Goal: Communication & Community: Answer question/provide support

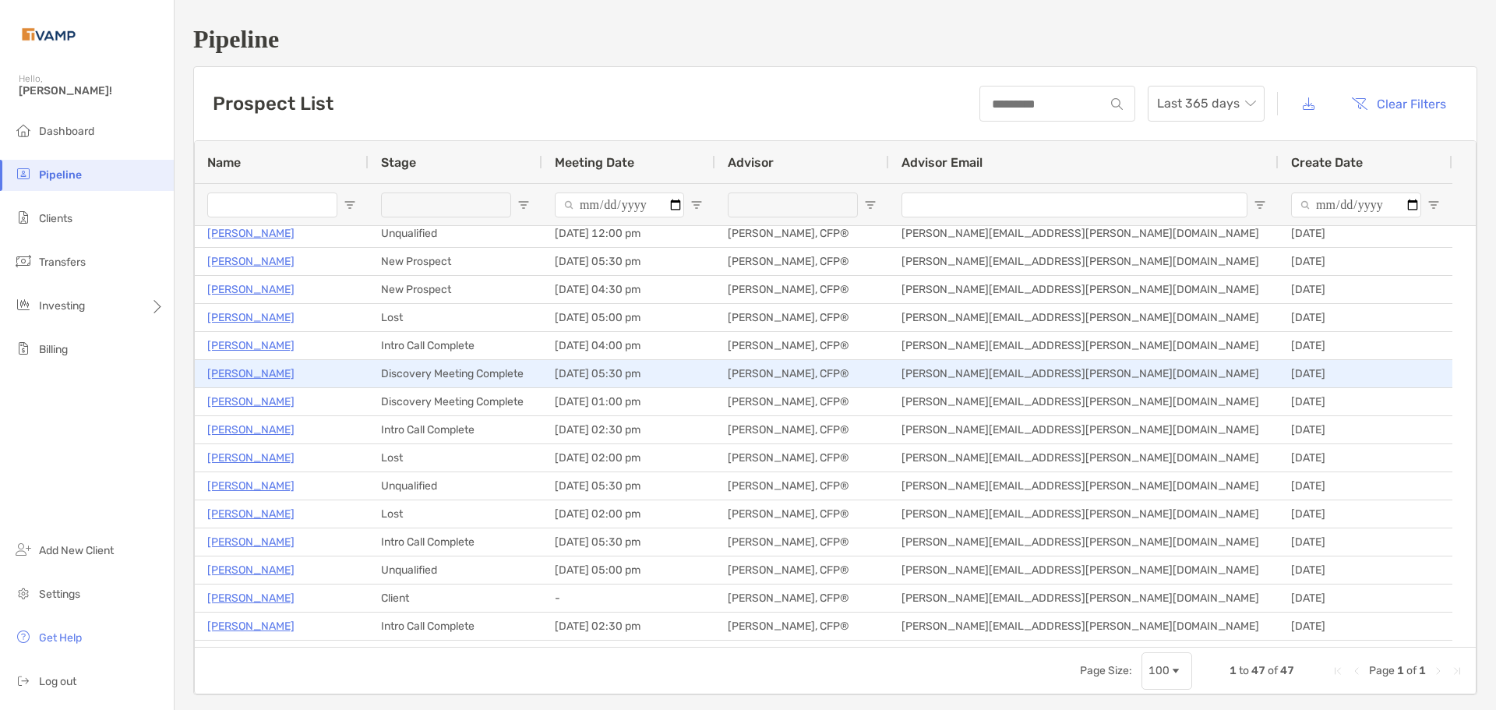
scroll to position [156, 0]
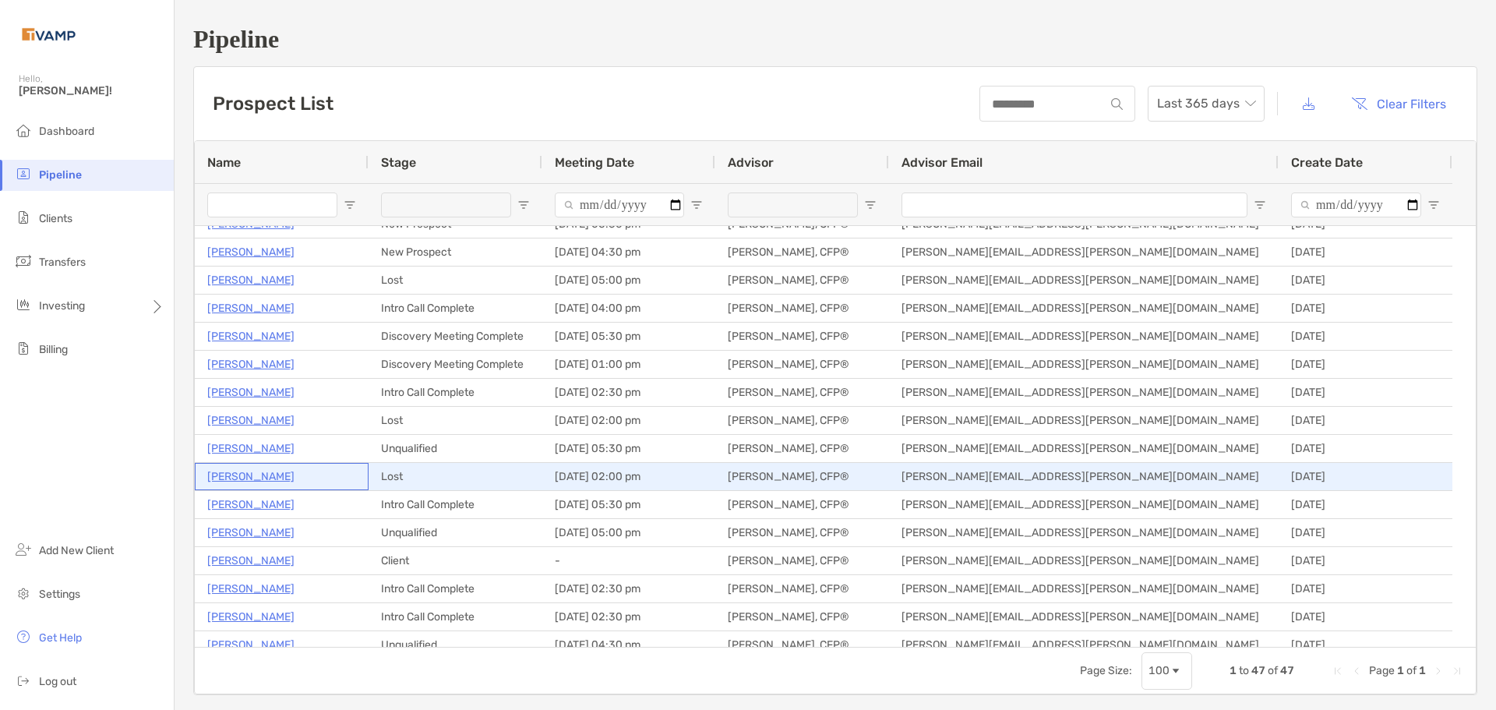
click at [274, 484] on p "[PERSON_NAME]" at bounding box center [250, 476] width 87 height 19
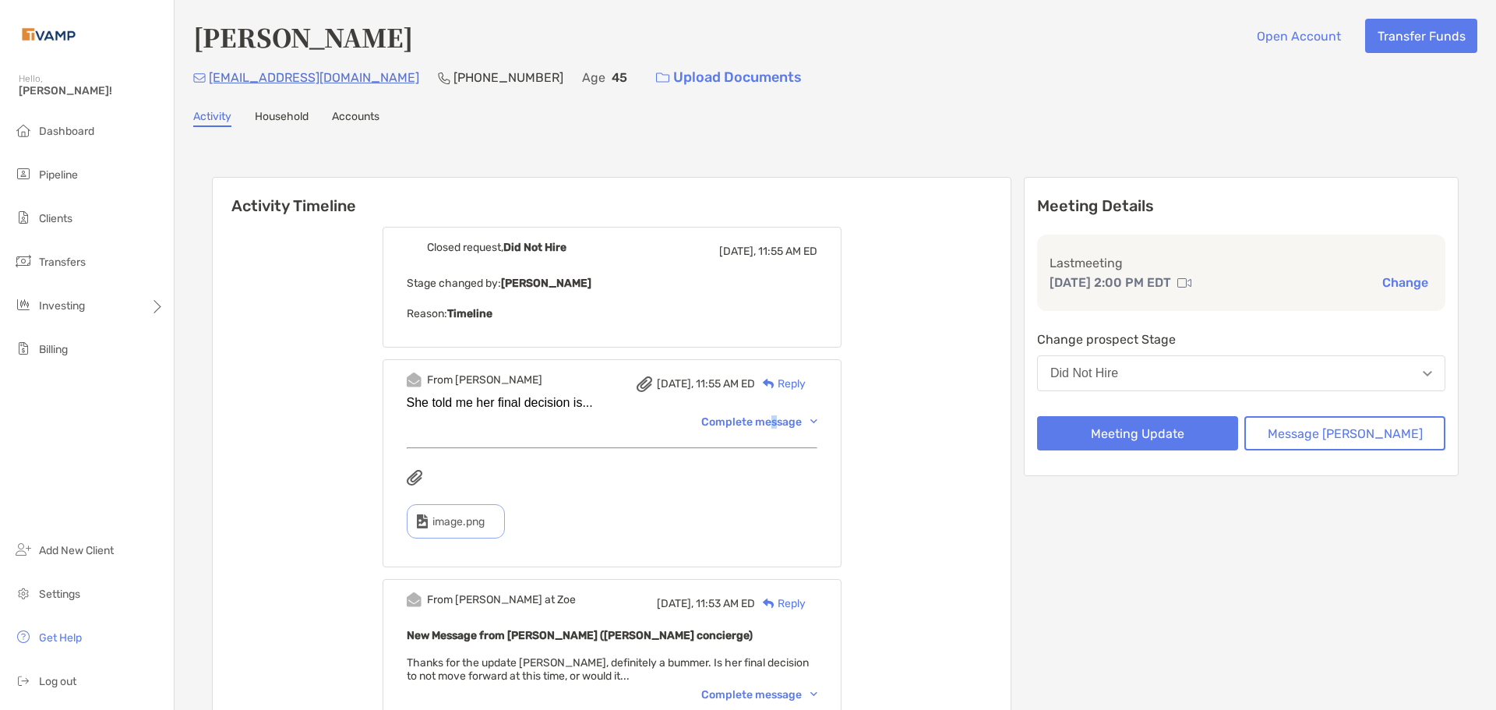
click at [798, 425] on div "Complete message" at bounding box center [759, 421] width 116 height 13
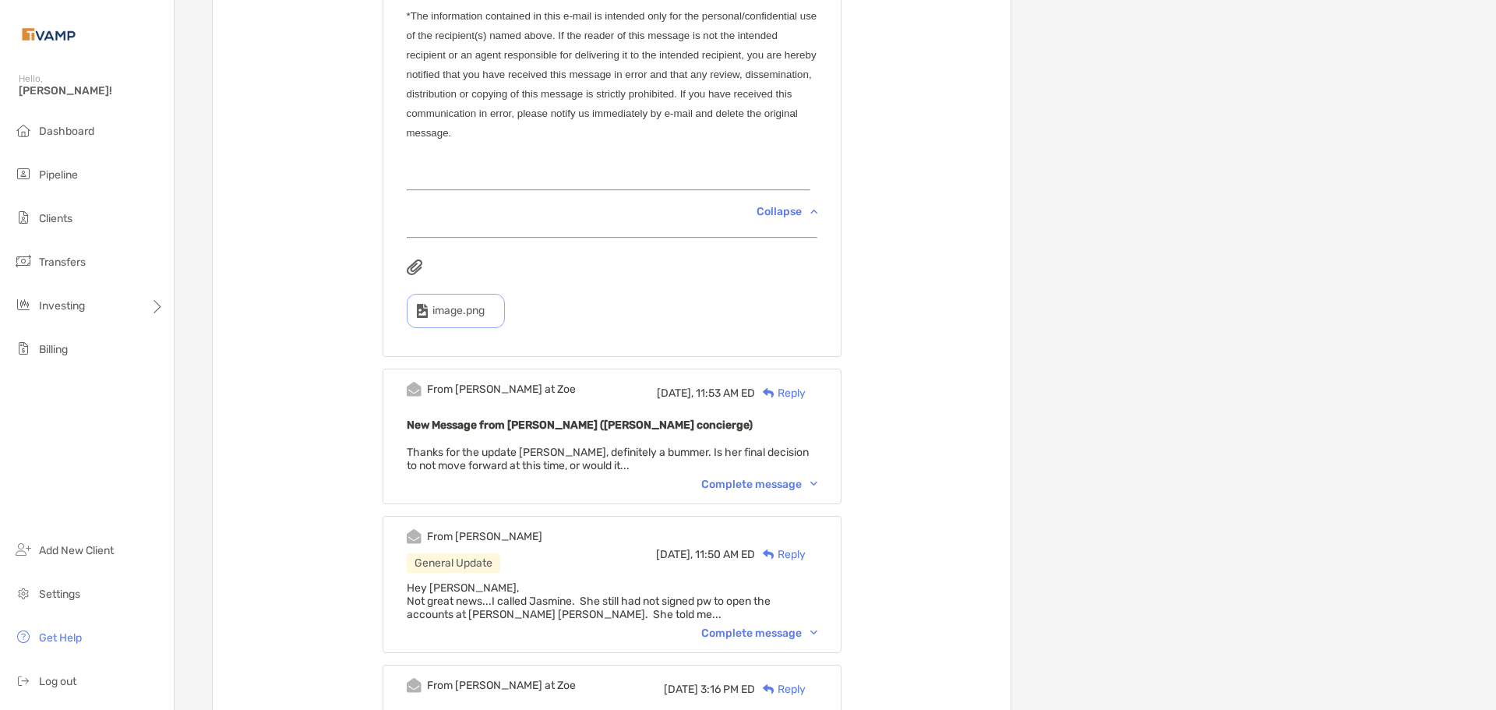
scroll to position [857, 0]
click at [748, 636] on div "Complete message" at bounding box center [759, 630] width 116 height 13
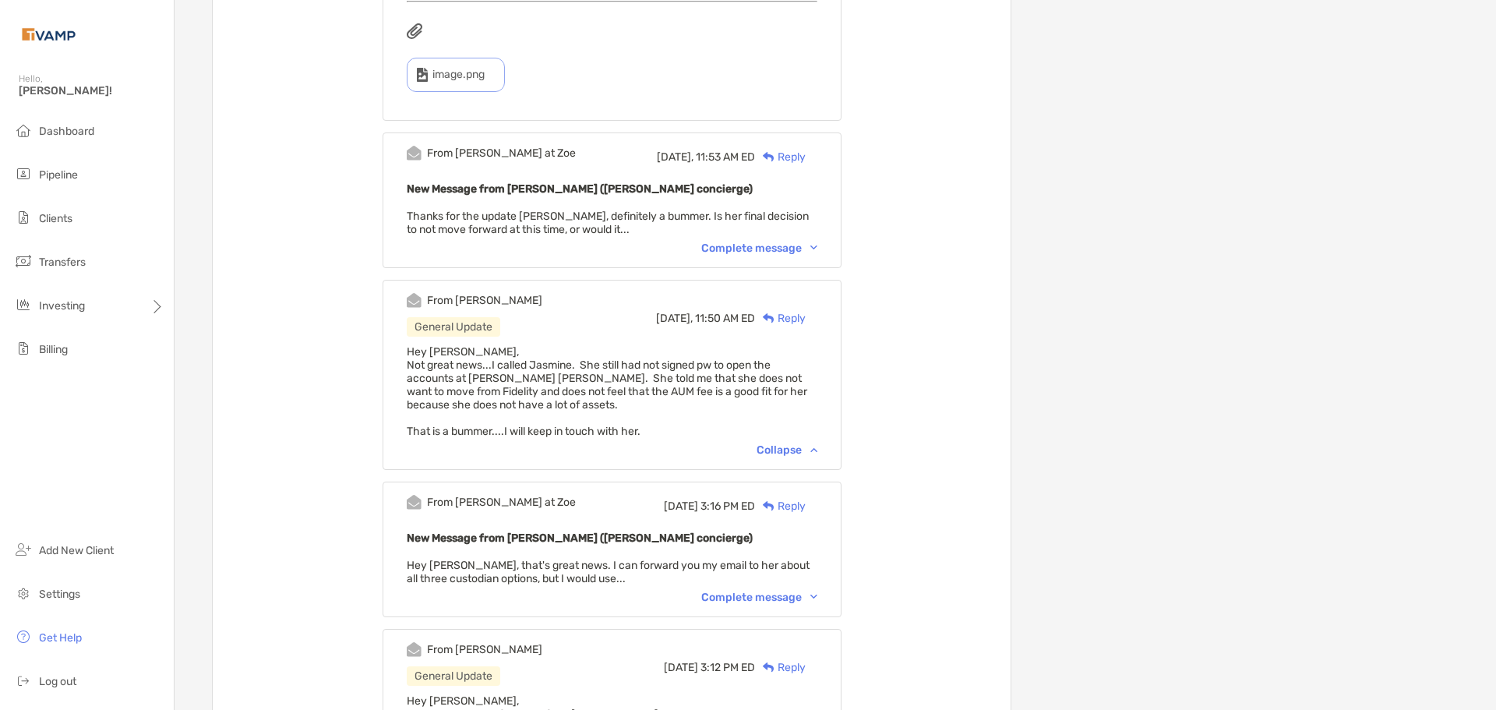
scroll to position [1168, 0]
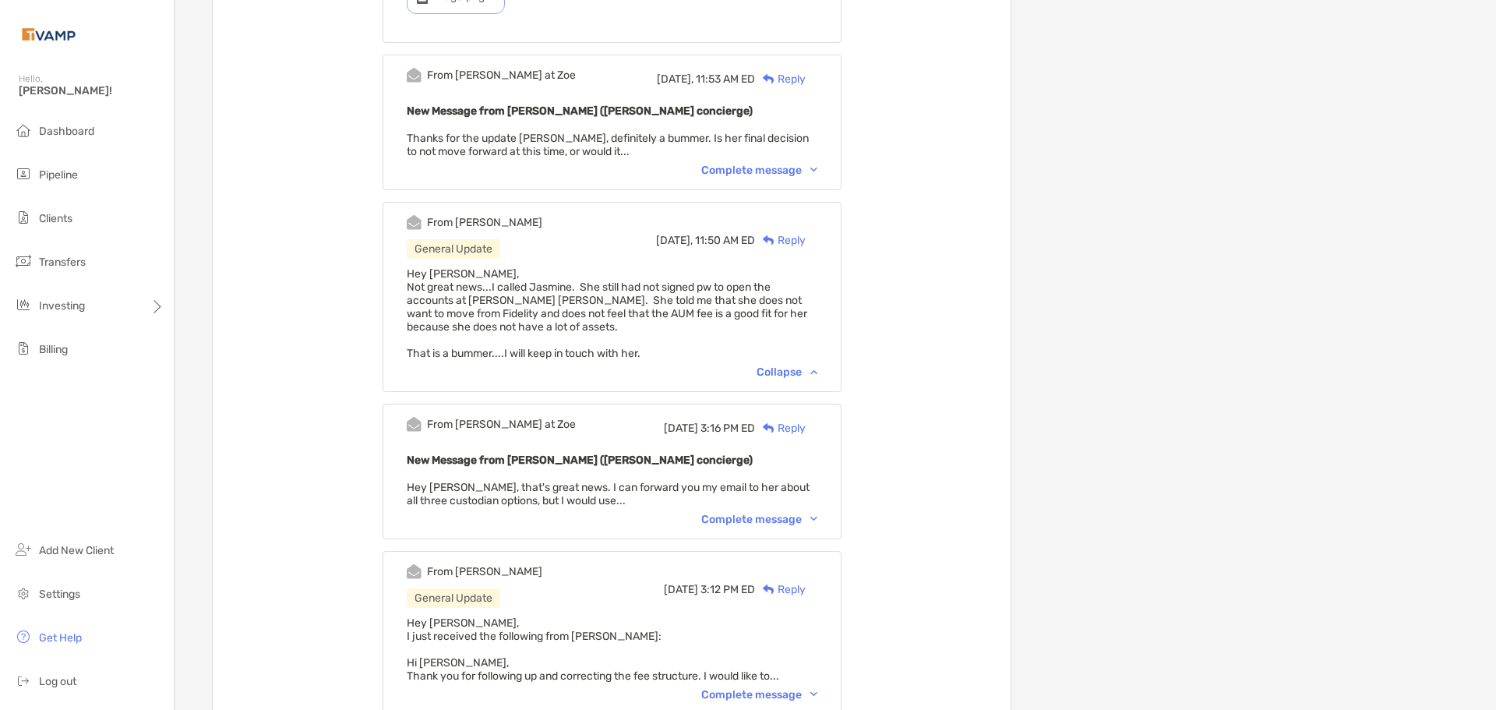
click at [737, 526] on div "Complete message" at bounding box center [759, 519] width 116 height 13
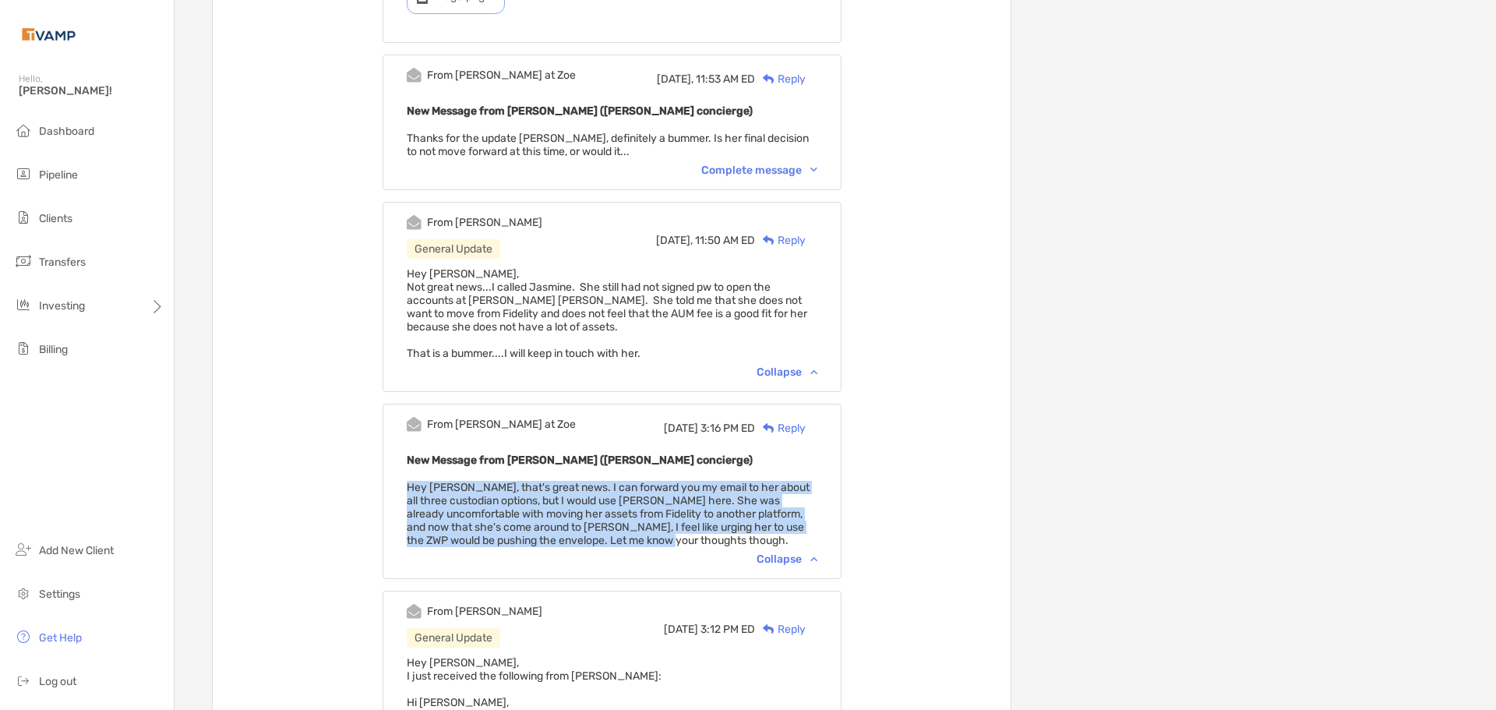
drag, startPoint x: 680, startPoint y: 545, endPoint x: 407, endPoint y: 495, distance: 277.0
click at [407, 495] on div "From [PERSON_NAME] at [PERSON_NAME][DATE] 3:16 PM ED Reply New Message from [PE…" at bounding box center [611, 491] width 459 height 175
click at [571, 505] on span "Hey [PERSON_NAME], that's great news. I can forward you my email to her about a…" at bounding box center [608, 514] width 403 height 66
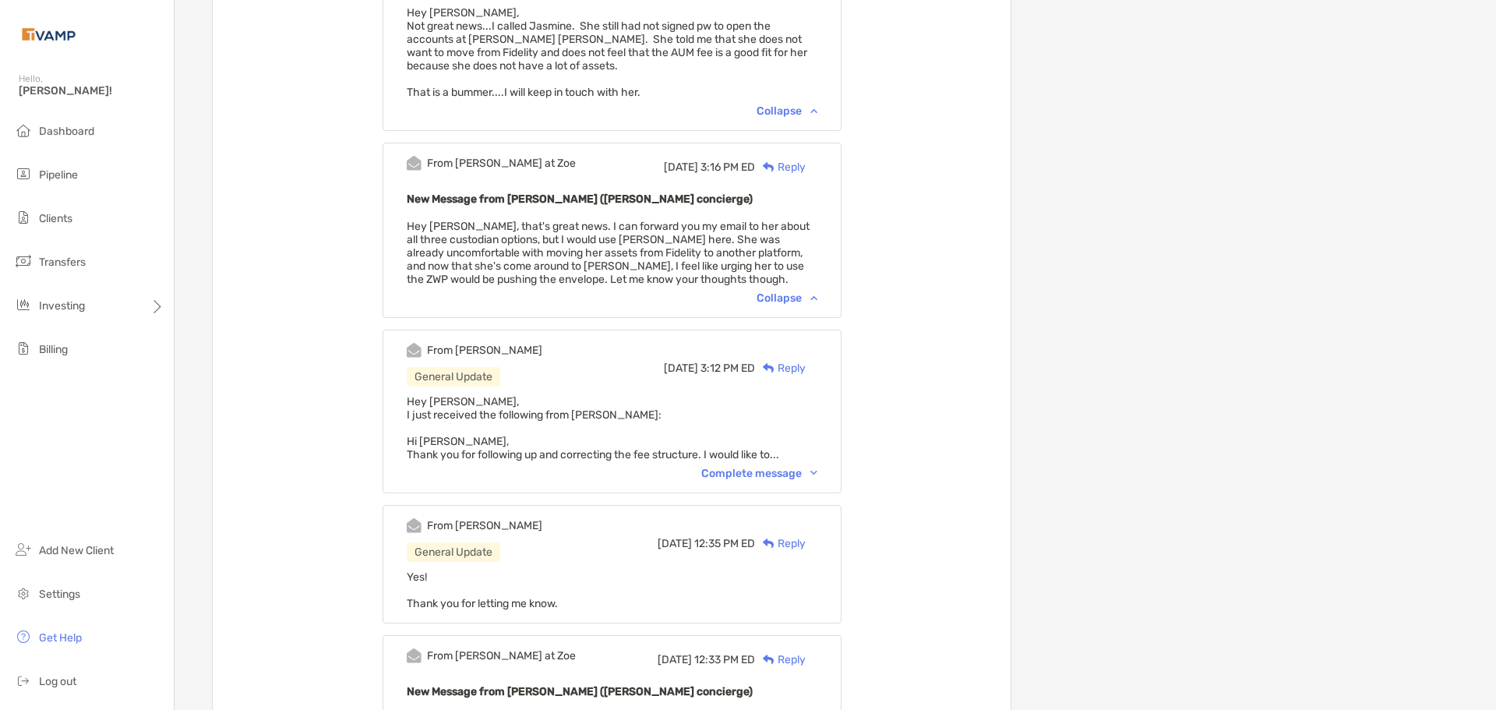
scroll to position [1480, 0]
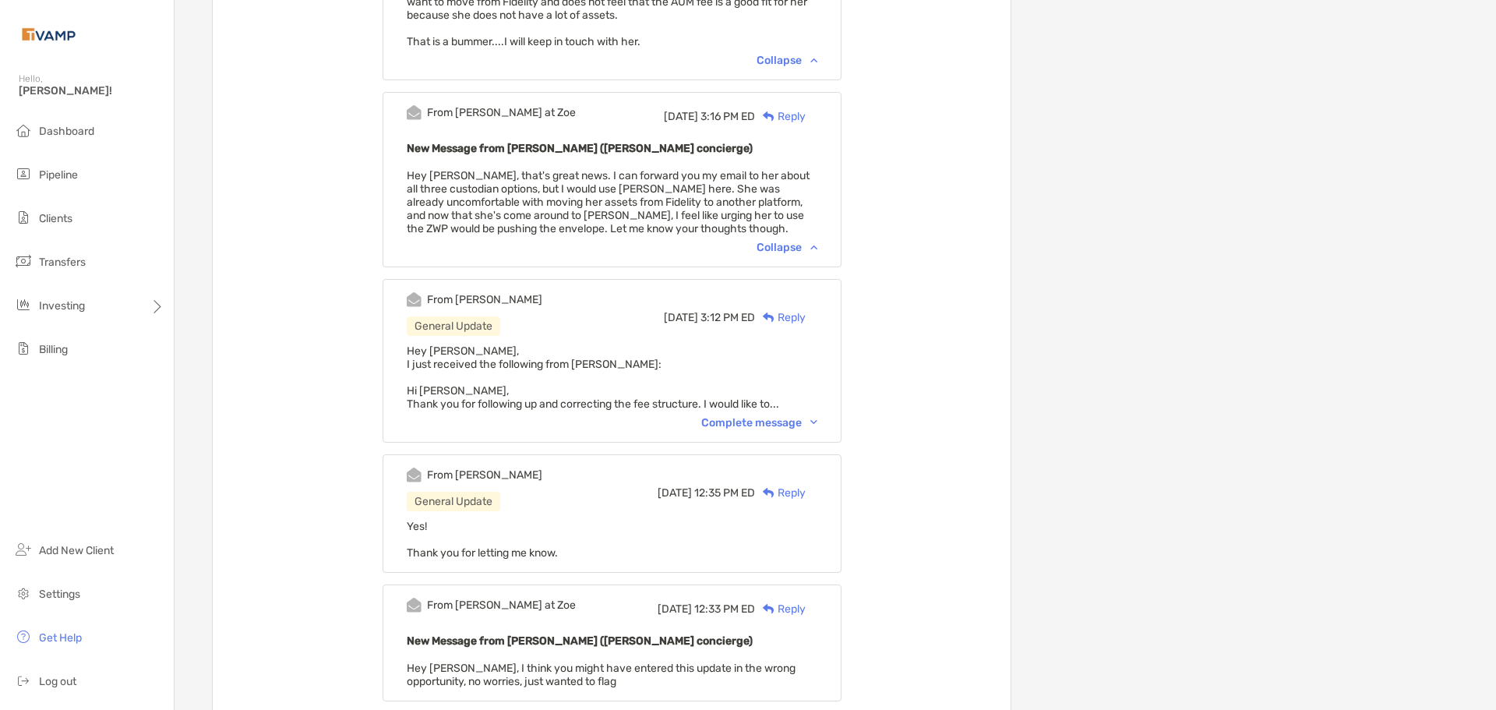
click at [745, 425] on div "Complete message" at bounding box center [759, 422] width 116 height 13
